Goal: Task Accomplishment & Management: Manage account settings

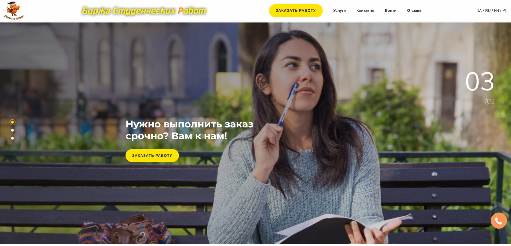
click at [390, 12] on link "Войти" at bounding box center [391, 10] width 12 height 5
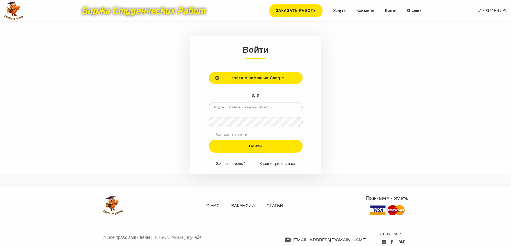
type input "[EMAIL_ADDRESS][DOMAIN_NAME]"
click at [209, 140] on input "Войти" at bounding box center [256, 146] width 94 height 13
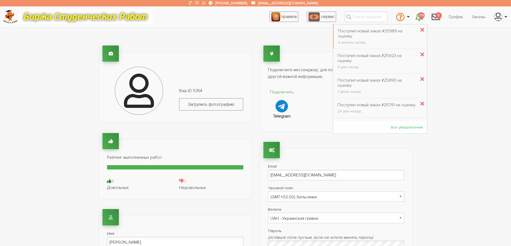
click at [415, 19] on icon "\a \a 178\a" at bounding box center [419, 17] width 8 height 9
click at [382, 33] on div "Поступил новый заказ #25989 на оценку" at bounding box center [377, 34] width 78 height 10
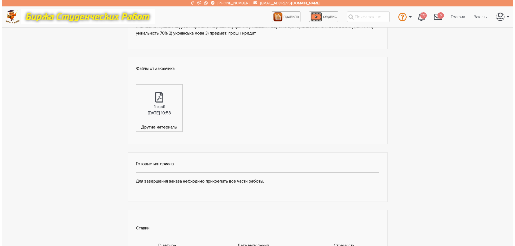
scroll to position [321, 0]
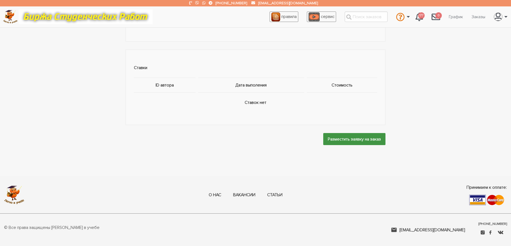
click at [366, 140] on input "Разместить заявку на заказ" at bounding box center [354, 139] width 62 height 12
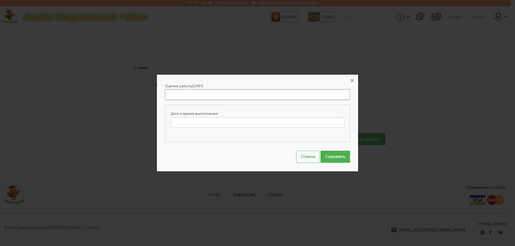
click at [182, 92] on input "Оценка работы" at bounding box center [257, 95] width 185 height 10
type input "3000"
click at [205, 120] on input "Дата и время выполнения" at bounding box center [258, 122] width 174 height 10
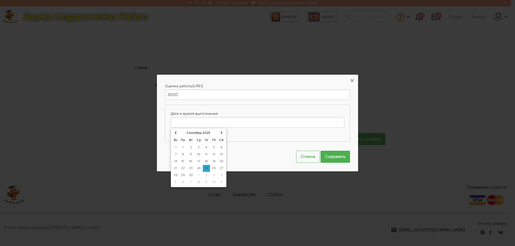
click at [191, 176] on td "30" at bounding box center [191, 175] width 8 height 7
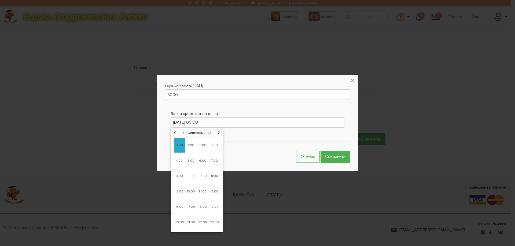
click at [192, 175] on span "9:00" at bounding box center [191, 176] width 11 height 14
type input "30-09-2025 09:00"
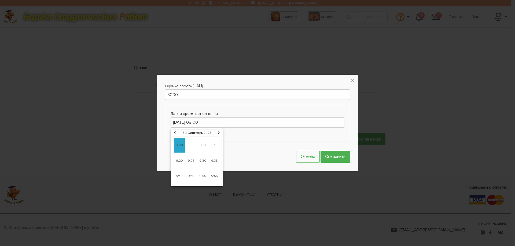
click at [177, 143] on span "9:00" at bounding box center [179, 145] width 11 height 14
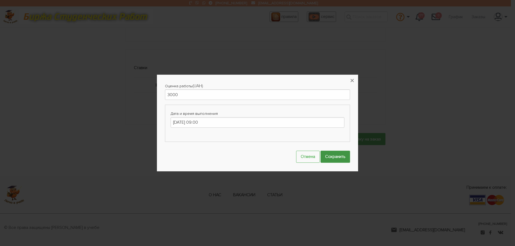
click at [329, 158] on input "Сохранить" at bounding box center [334, 157] width 29 height 12
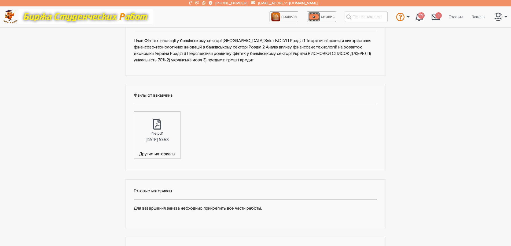
scroll to position [0, 0]
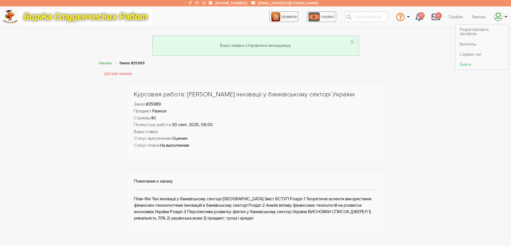
click at [474, 66] on link "Выйти" at bounding box center [481, 65] width 53 height 10
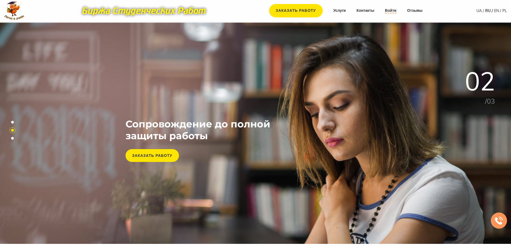
click at [394, 10] on link "Войти" at bounding box center [391, 10] width 12 height 5
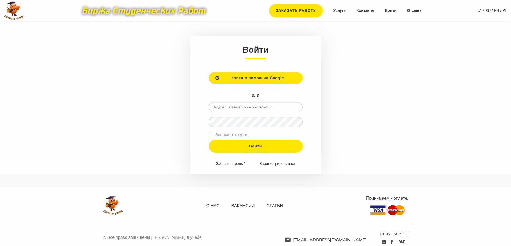
type input "[EMAIL_ADDRESS][DOMAIN_NAME]"
click at [209, 140] on input "Войти" at bounding box center [256, 146] width 94 height 13
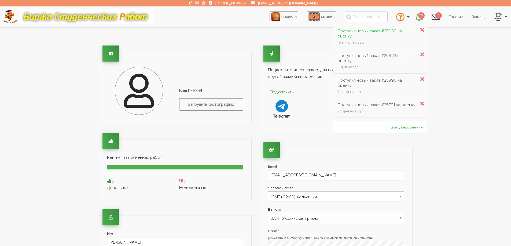
click at [375, 33] on div "Поступил новый заказ #25989 на оценку" at bounding box center [376, 34] width 79 height 10
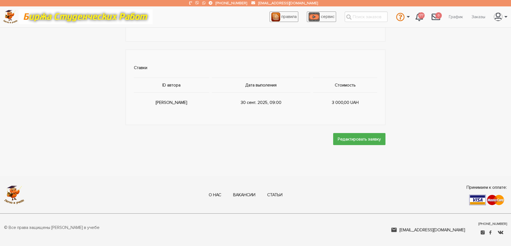
scroll to position [134, 0]
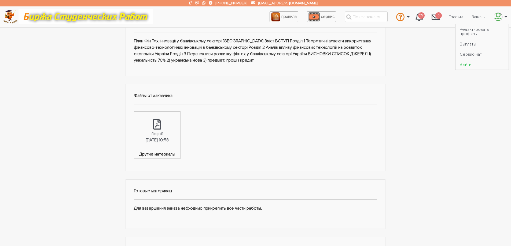
click at [469, 64] on link "Выйти" at bounding box center [481, 65] width 53 height 10
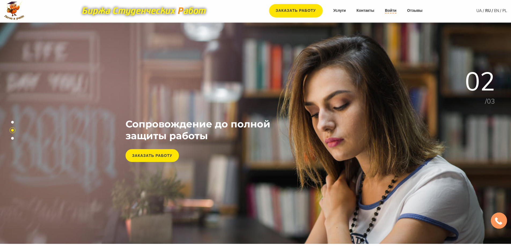
click at [387, 12] on link "Войти" at bounding box center [391, 10] width 12 height 5
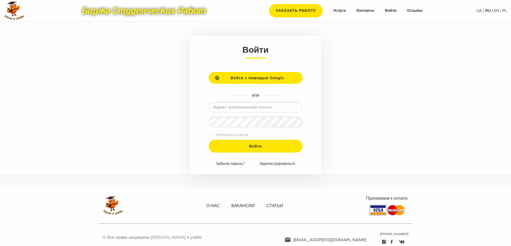
click at [238, 107] on input "email" at bounding box center [256, 107] width 94 height 10
type input "[EMAIL_ADDRESS][DOMAIN_NAME]"
click at [209, 140] on input "Войти" at bounding box center [256, 146] width 94 height 13
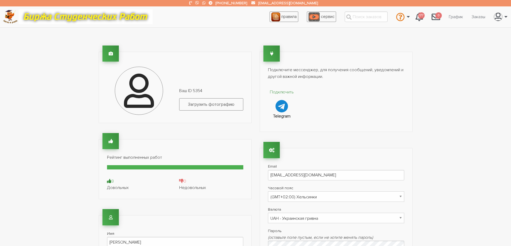
click at [112, 180] on div "3" at bounding box center [139, 181] width 64 height 6
click at [113, 190] on div "Довольных" at bounding box center [139, 188] width 64 height 6
click at [109, 180] on icon at bounding box center [109, 181] width 4 height 4
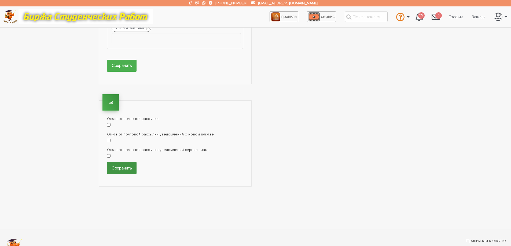
scroll to position [322, 0]
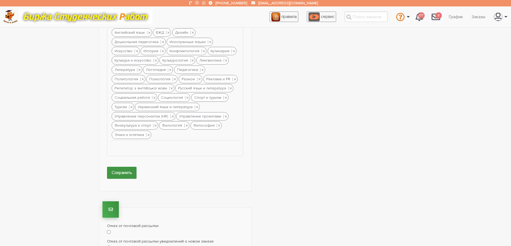
click at [129, 172] on input "Сохранить" at bounding box center [121, 173] width 29 height 12
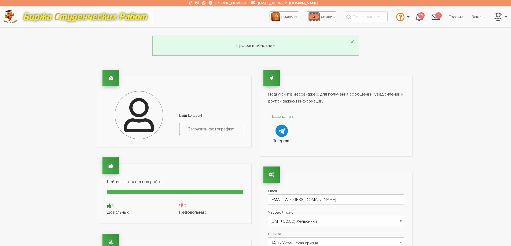
click at [280, 116] on p "Подключить" at bounding box center [282, 116] width 28 height 7
click at [496, 19] on icon "\a \a" at bounding box center [498, 17] width 8 height 9
click at [472, 64] on link "Выйти" at bounding box center [481, 65] width 53 height 10
